Goal: Task Accomplishment & Management: Use online tool/utility

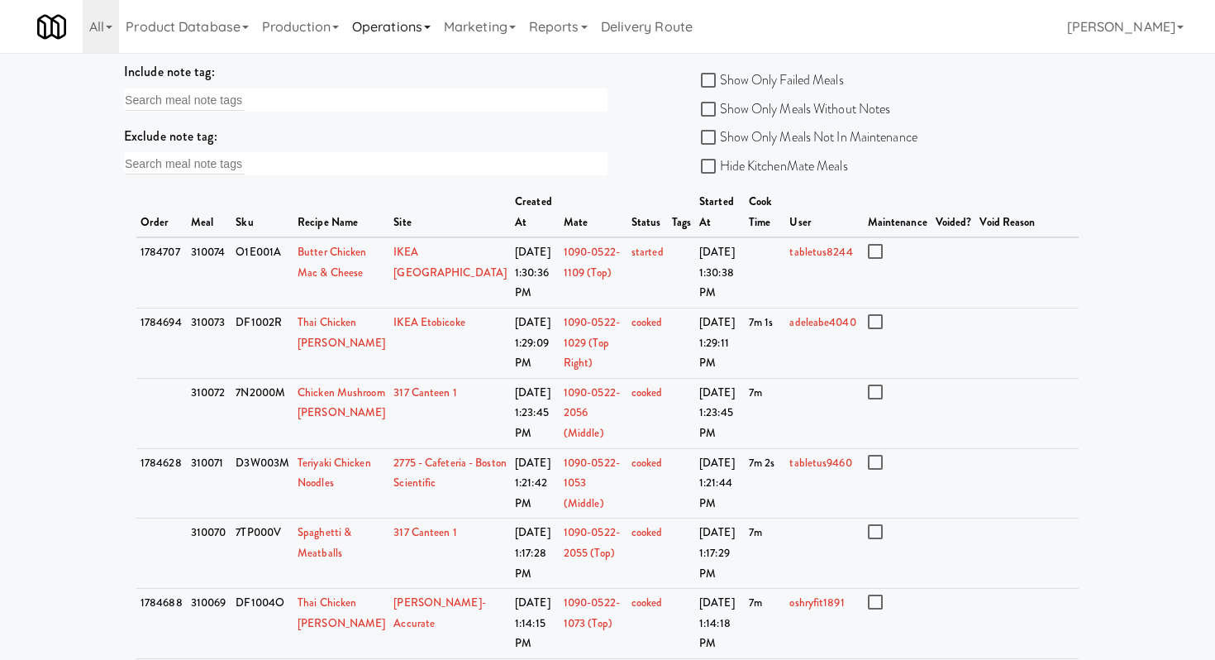
click at [413, 20] on link "Operations" at bounding box center [392, 26] width 92 height 53
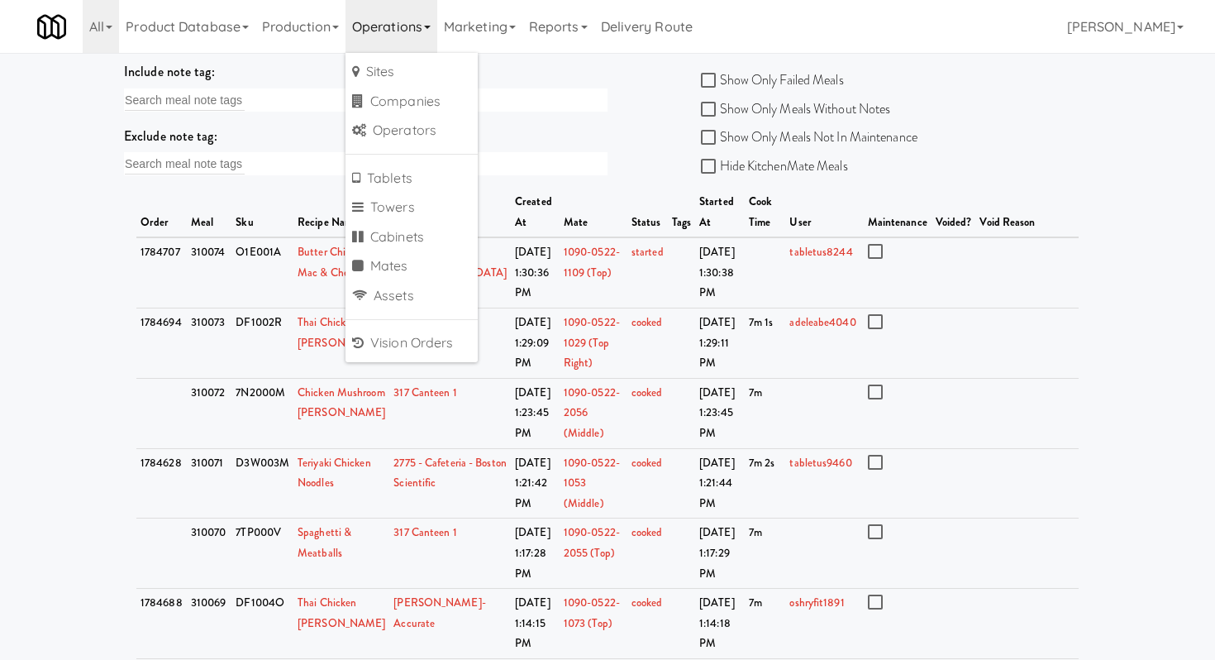
click at [967, 74] on div "Show Only Failed Meals" at bounding box center [846, 80] width 291 height 25
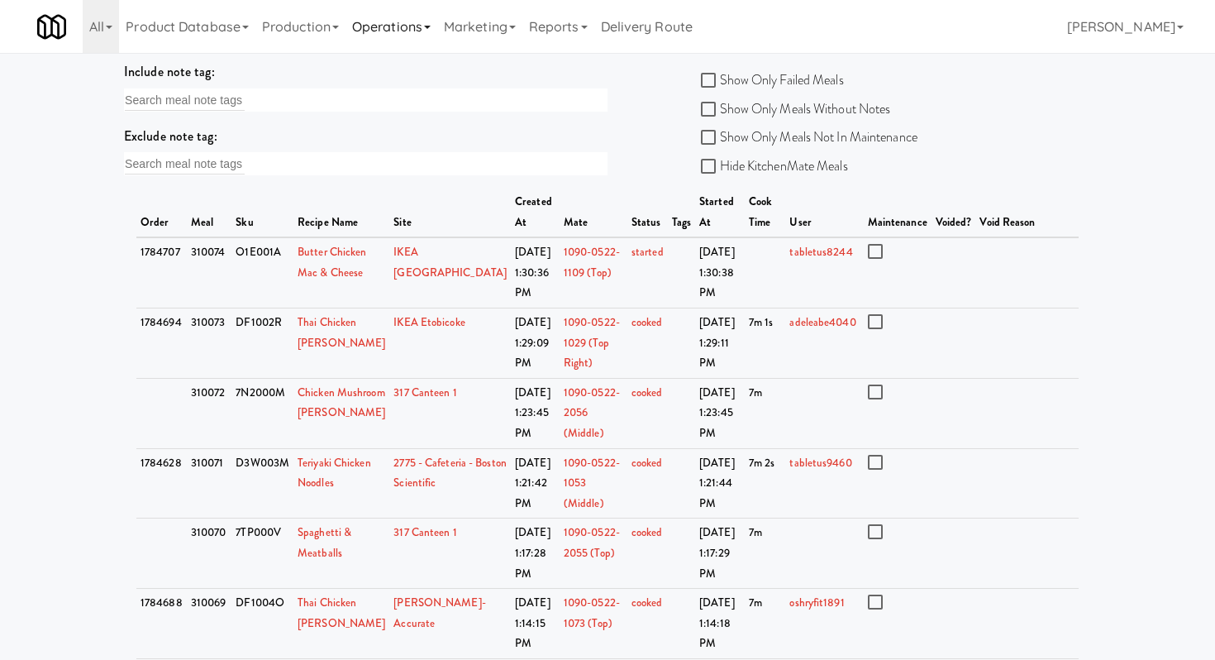
click at [407, 19] on link "Operations" at bounding box center [392, 26] width 92 height 53
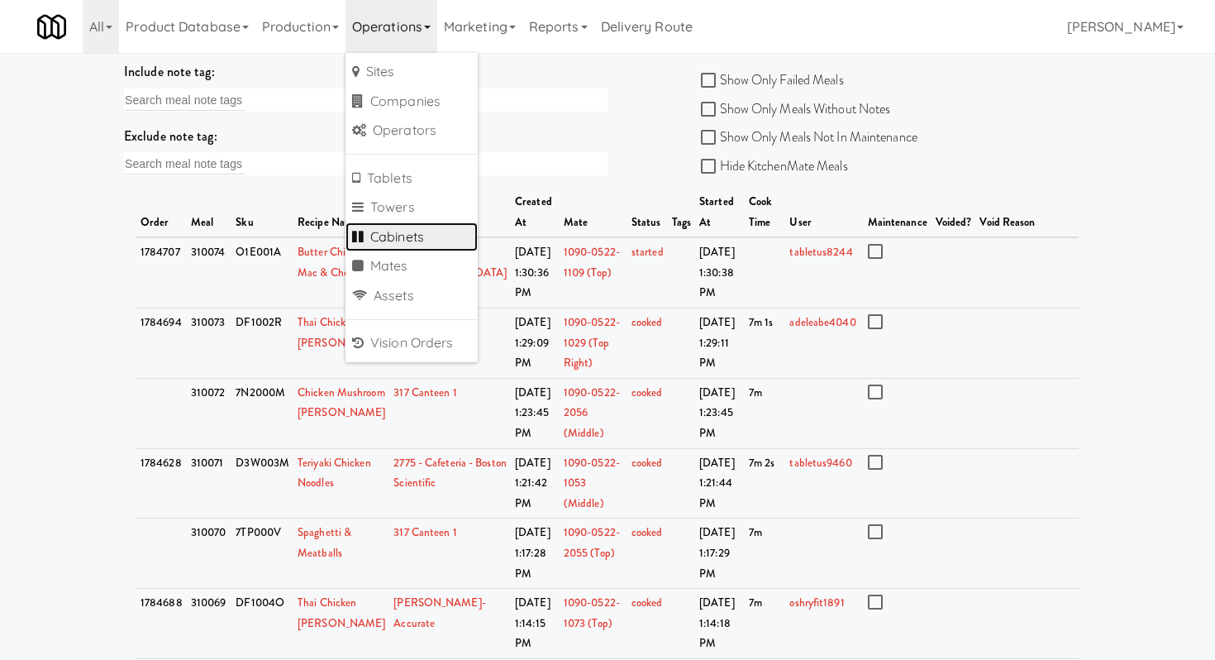
click at [399, 227] on link "Cabinets" at bounding box center [412, 237] width 132 height 30
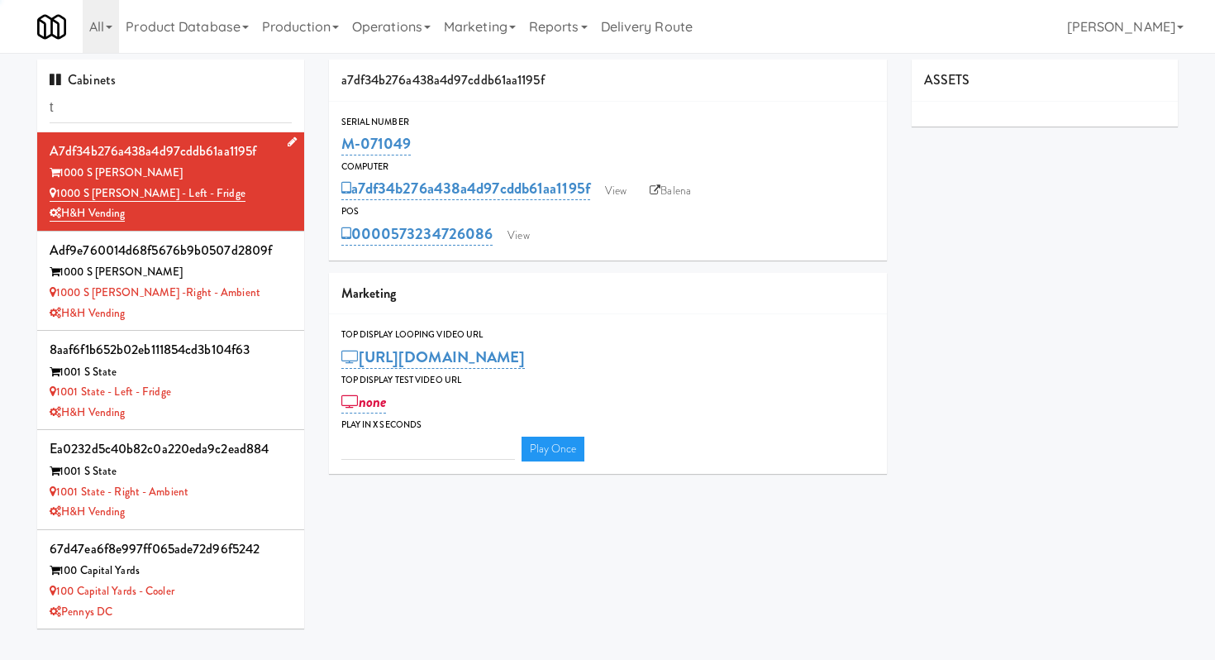
type input "tr"
type input "3"
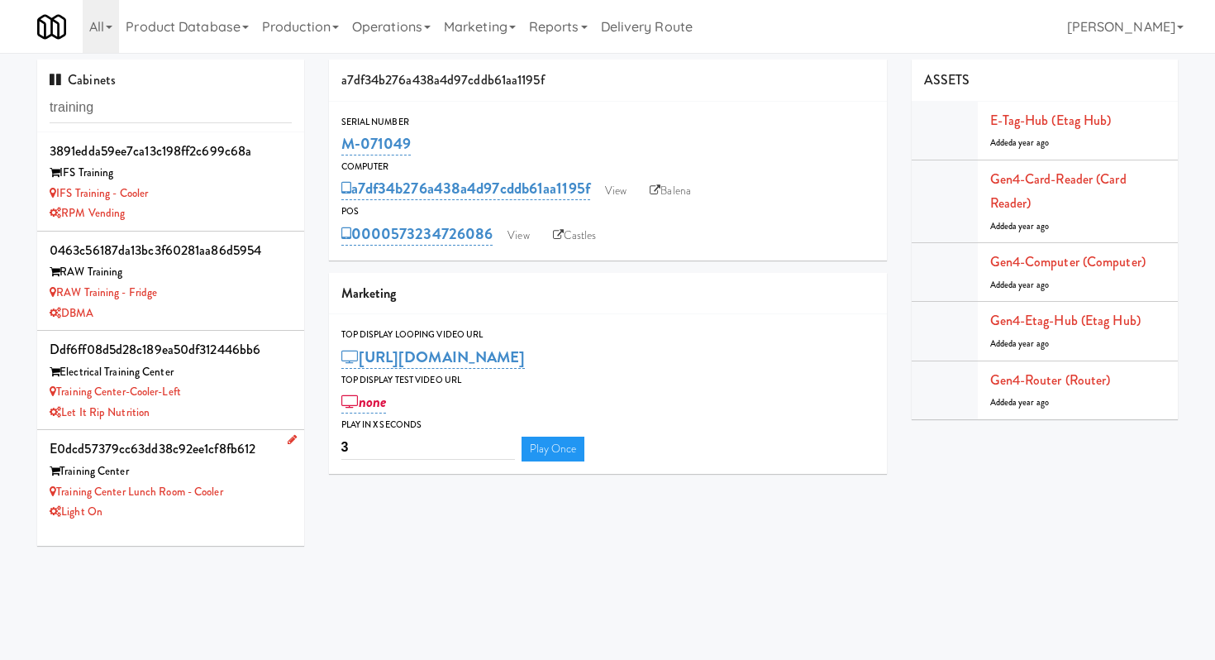
type input "training"
click at [219, 517] on div "Light On" at bounding box center [171, 512] width 242 height 21
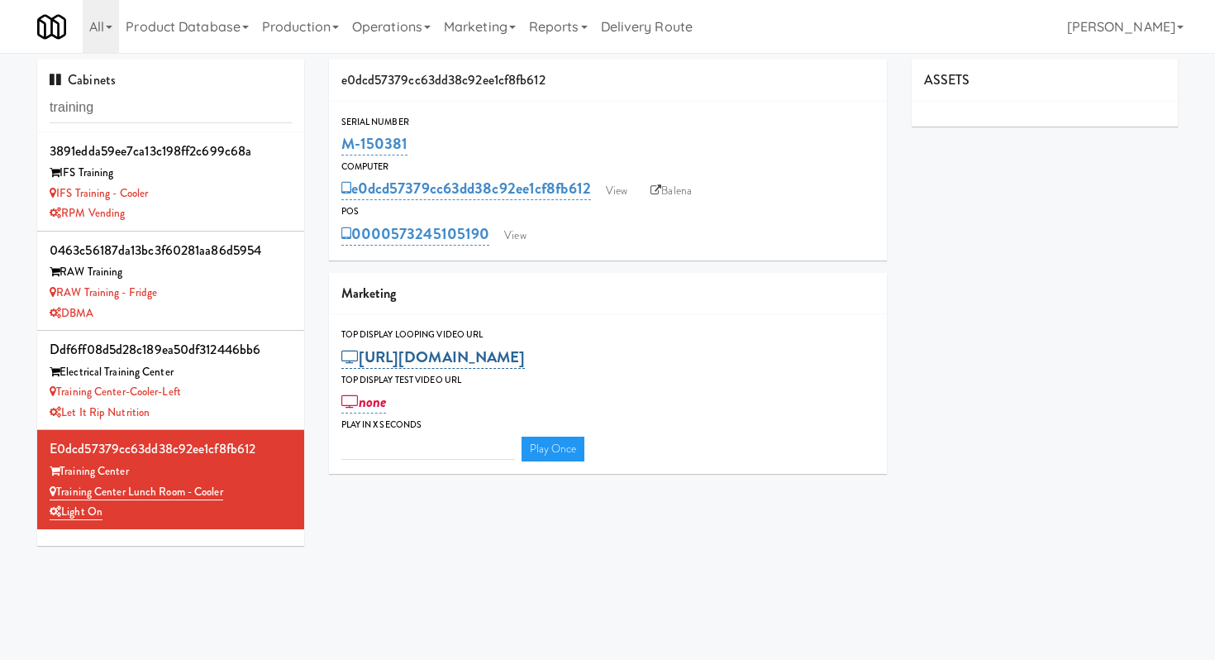
type input "3"
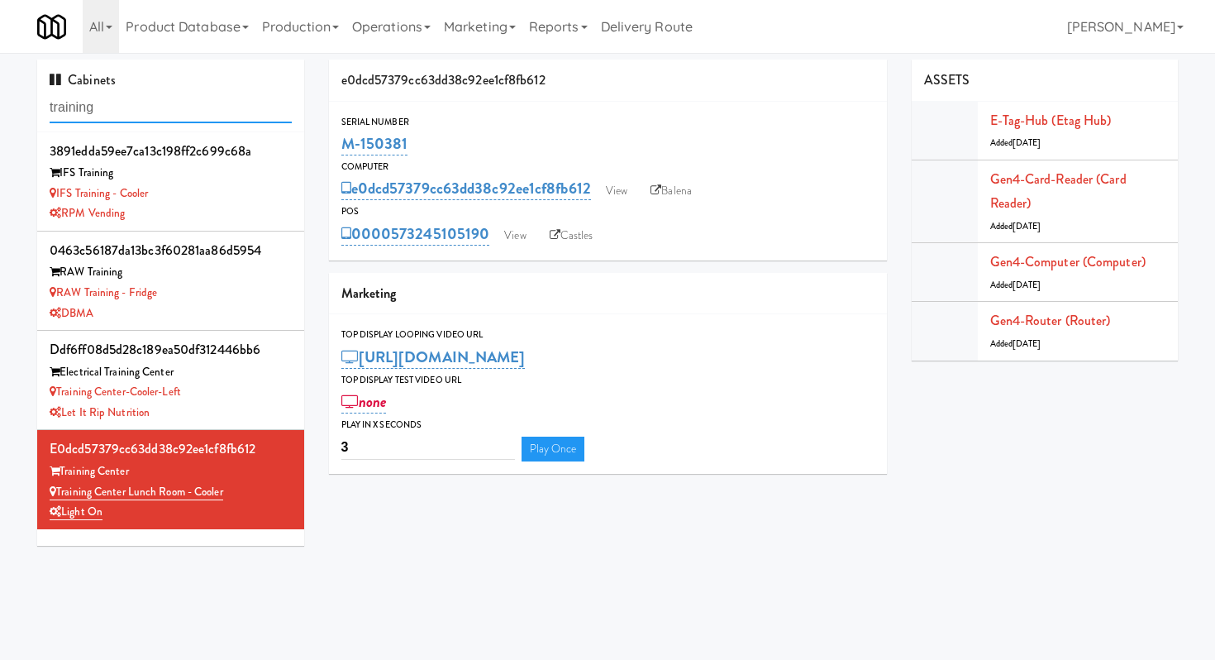
click at [227, 98] on input "training" at bounding box center [171, 108] width 242 height 31
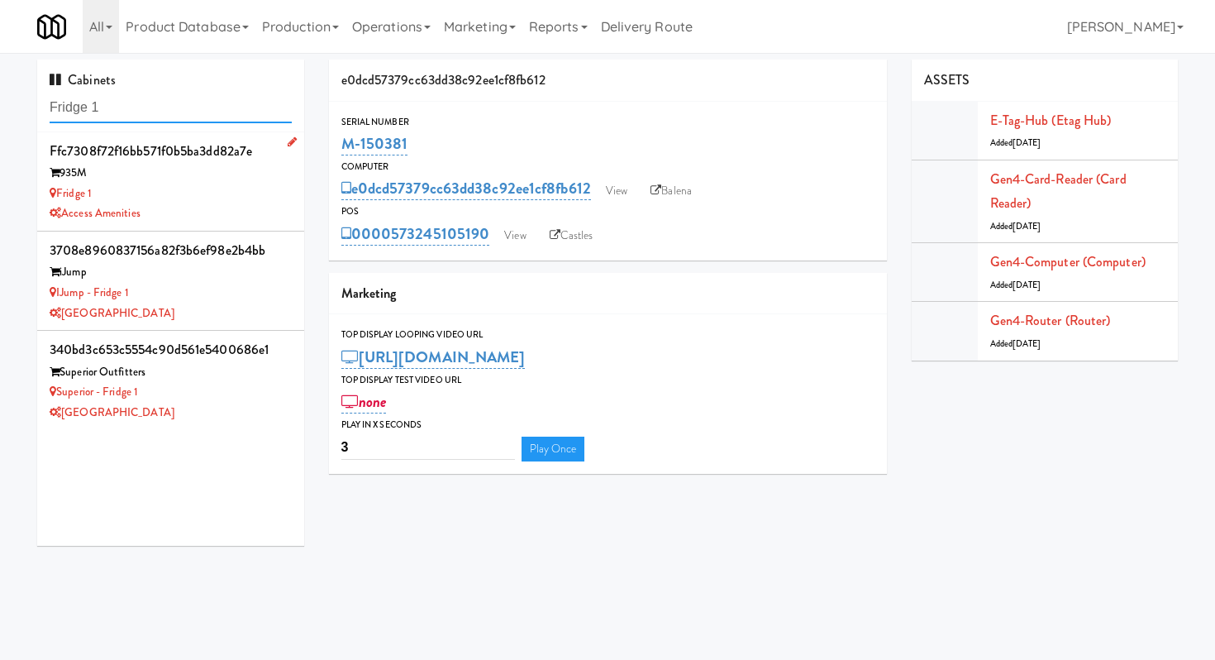
type input "Fridge 1"
click at [170, 184] on div "Fridge 1" at bounding box center [171, 194] width 242 height 21
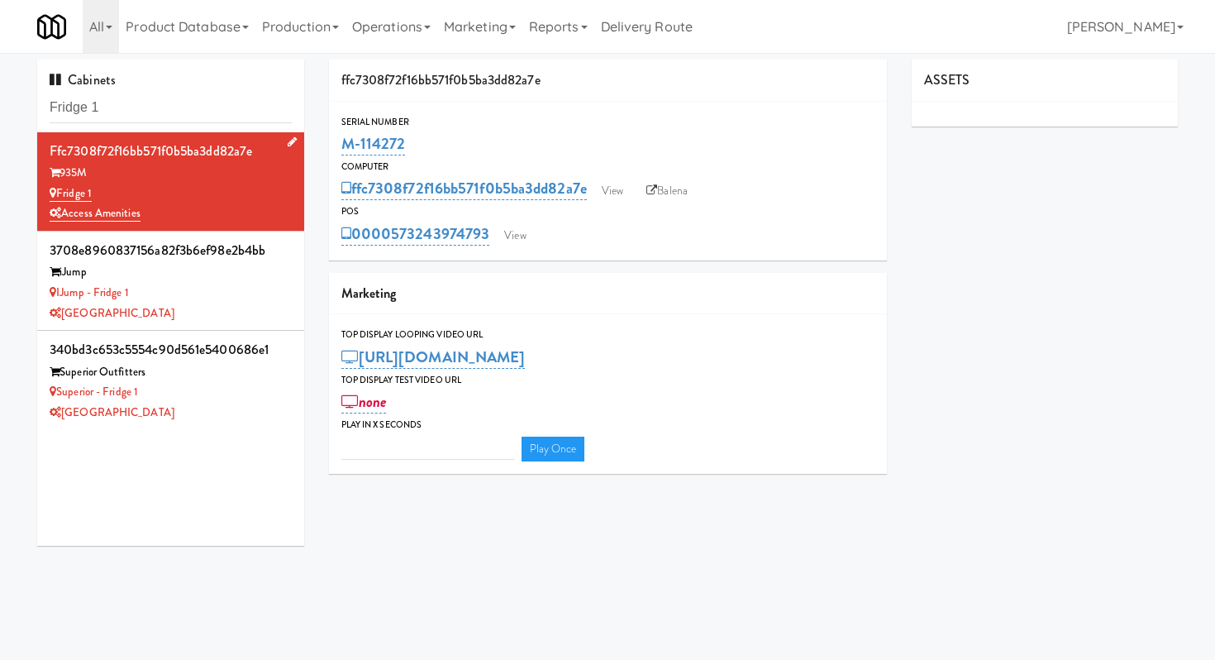
type input "3"
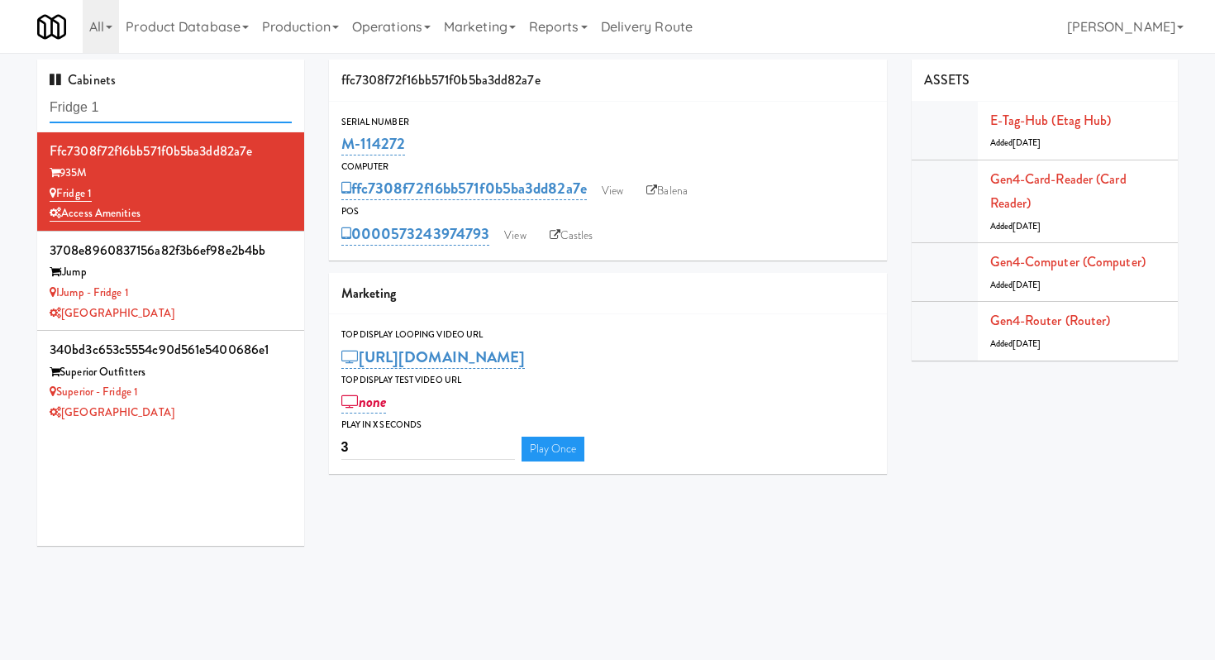
click at [215, 108] on input "Fridge 1" at bounding box center [171, 108] width 242 height 31
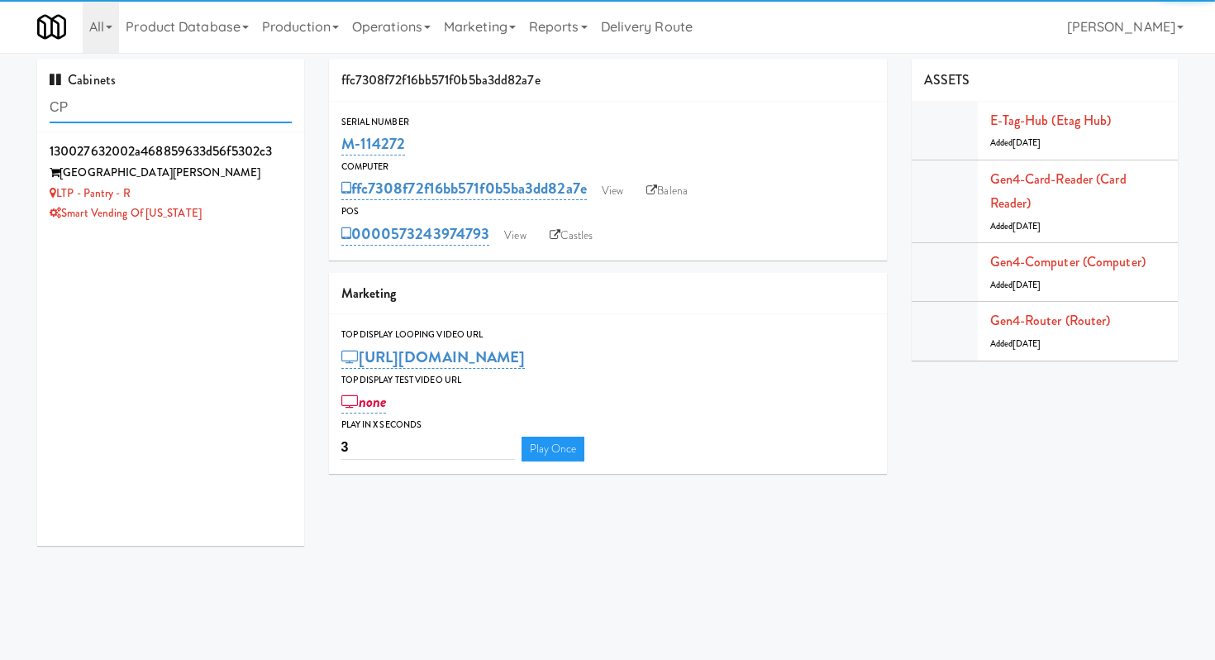
type input "C"
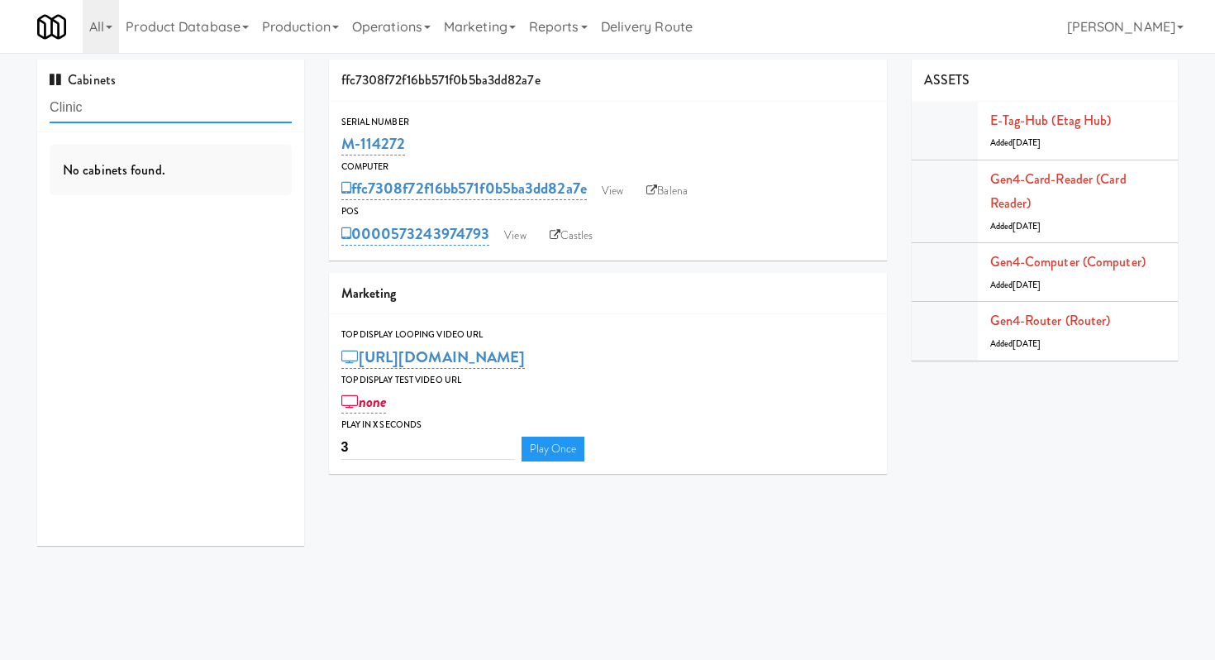
type input "Clinic"
